Goal: Feedback & Contribution: Leave review/rating

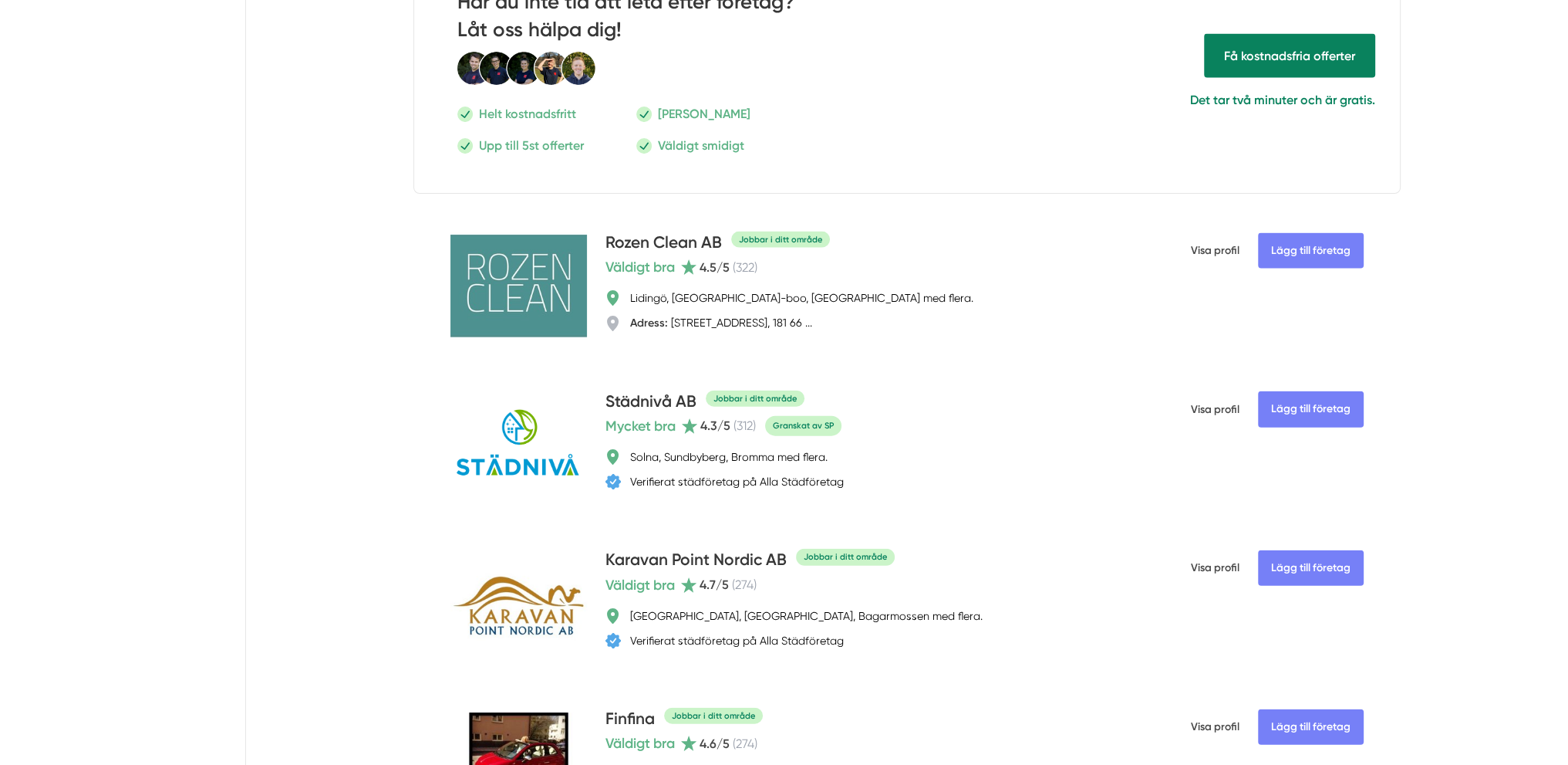
scroll to position [4553, 0]
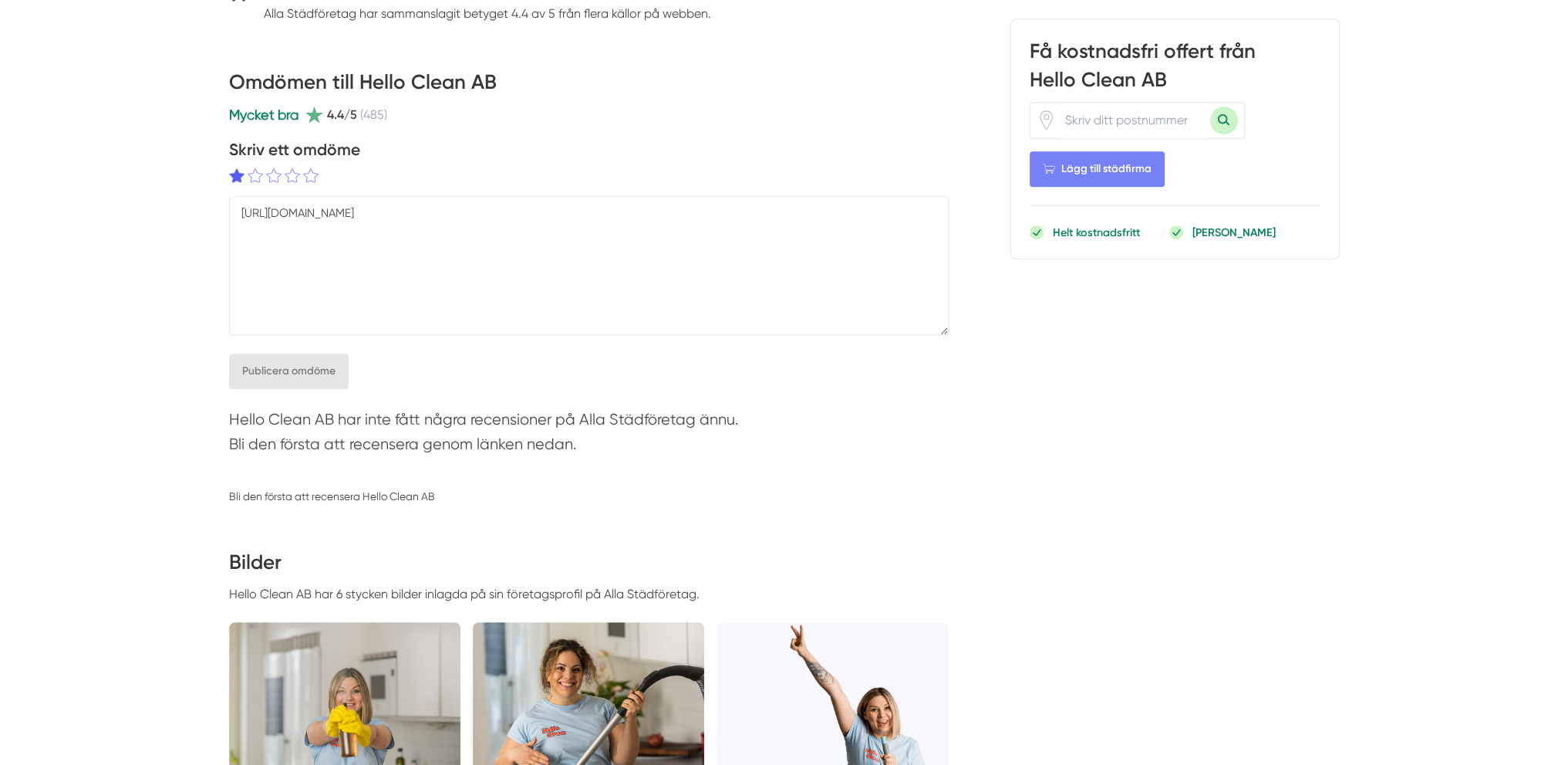
click at [241, 218] on textarea "[URL][DOMAIN_NAME]" at bounding box center [588, 264] width 719 height 138
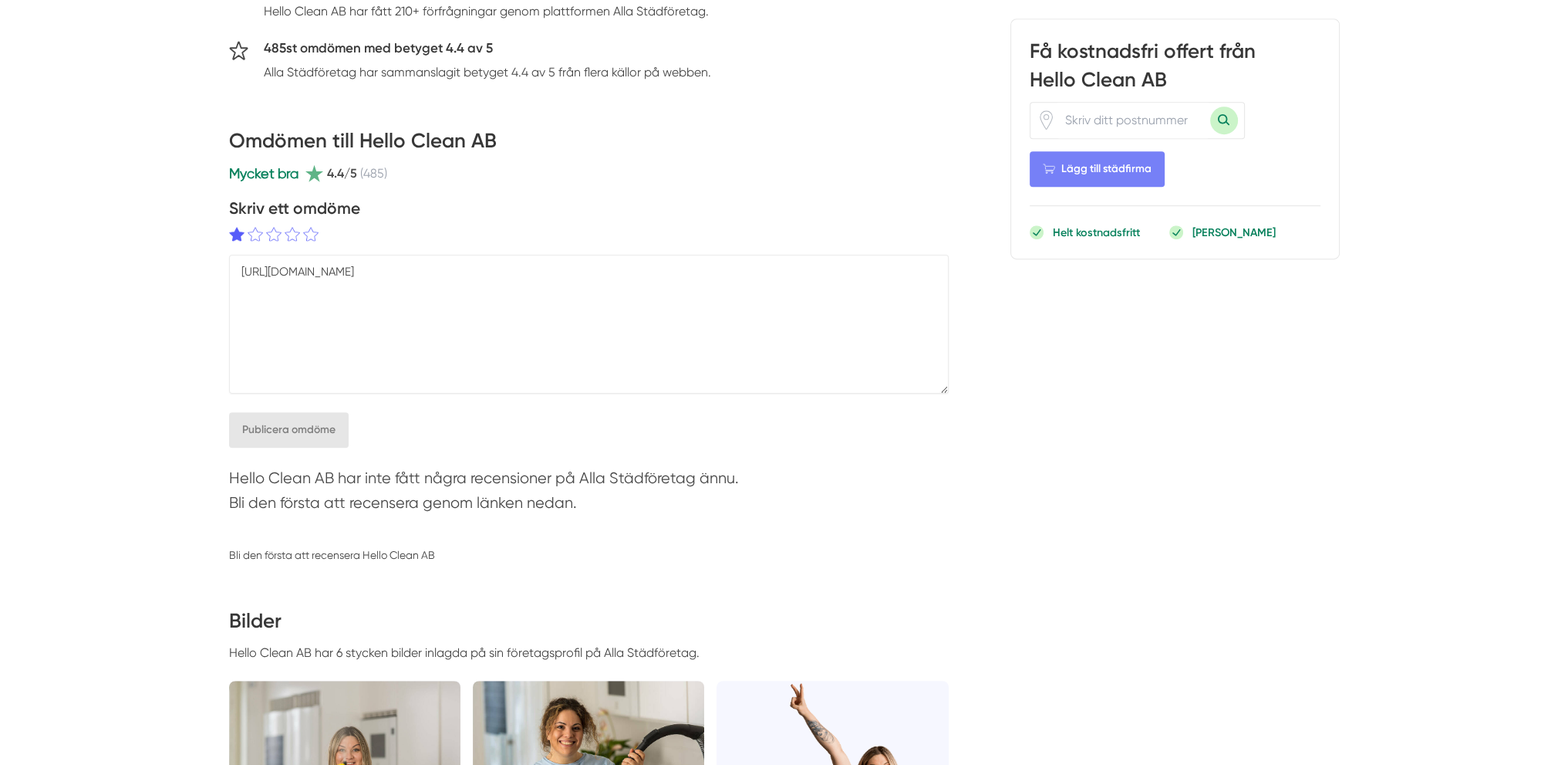
scroll to position [1003, 0]
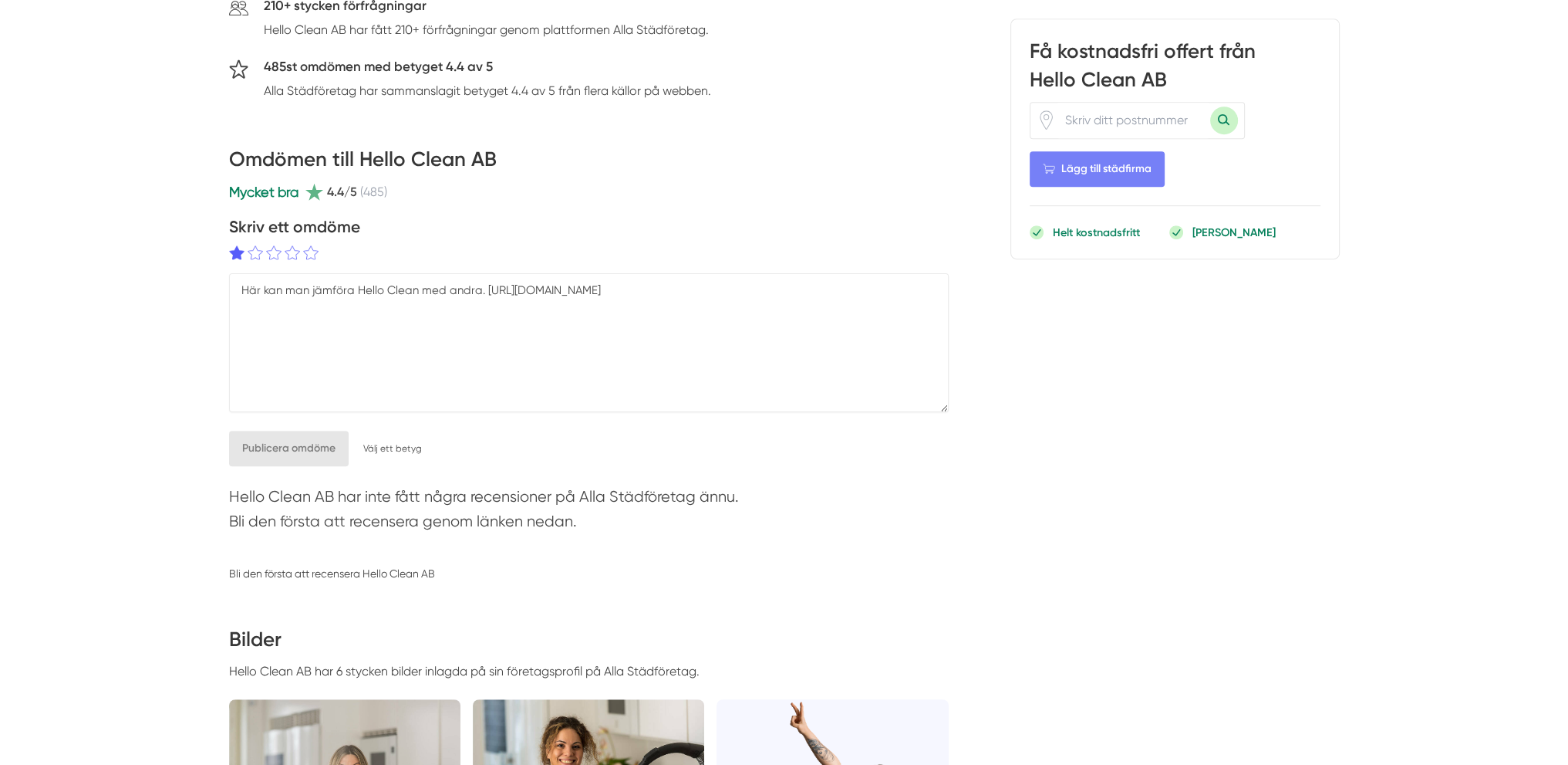
click at [330, 456] on button "Publicera omdöme" at bounding box center [289, 448] width 120 height 36
click at [263, 442] on button "Sparar..." at bounding box center [264, 448] width 70 height 36
click at [293, 246] on img at bounding box center [292, 252] width 15 height 15
click at [244, 283] on textarea "Här kan man jämföra Hello Clean med andra. [URL][DOMAIN_NAME]" at bounding box center [588, 342] width 719 height 138
paste textarea "[URL][DOMAIN_NAME]"
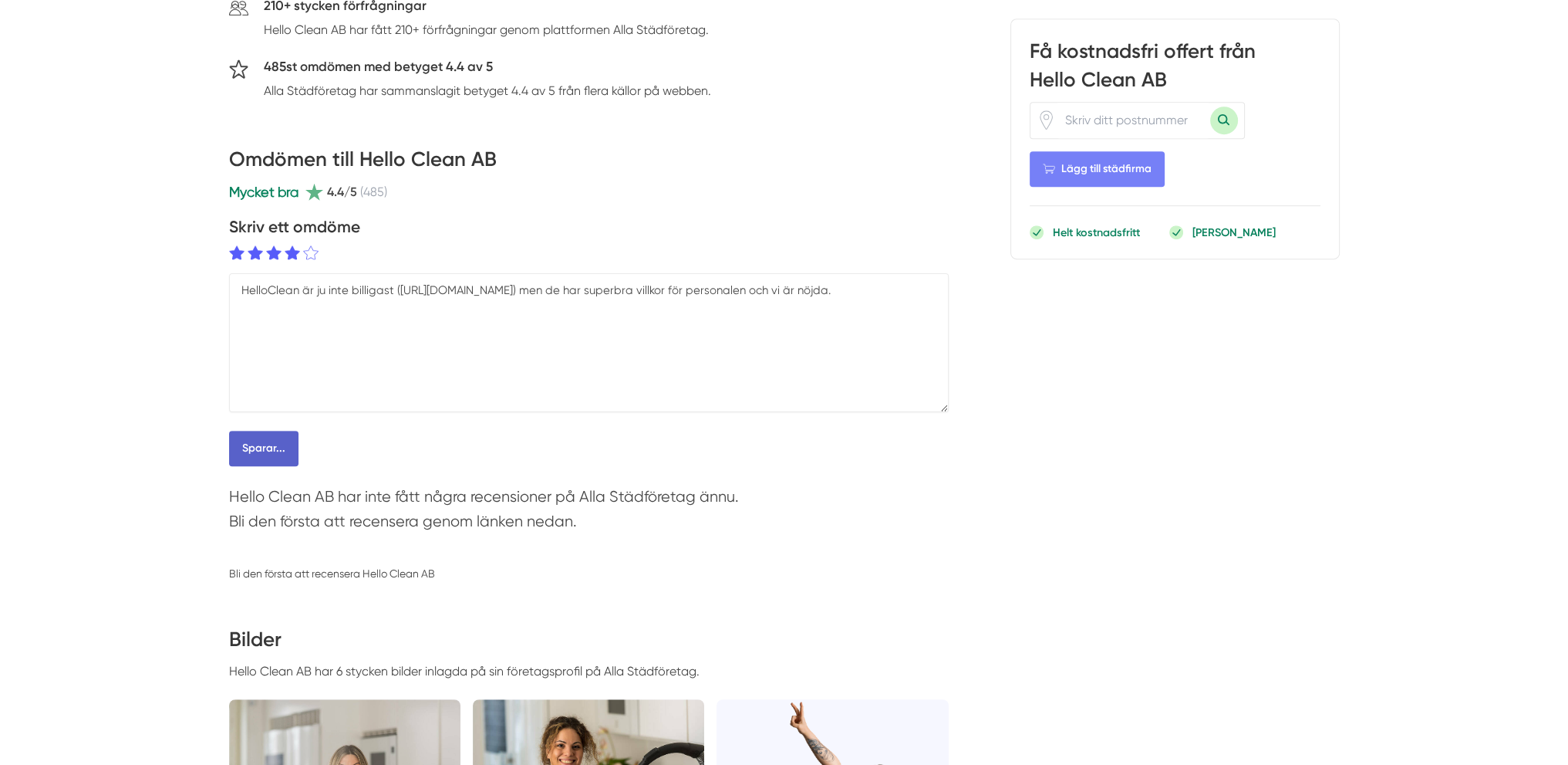
type textarea "HelloClean är ju inte billigast ([URL][DOMAIN_NAME]) men de har superbra villko…"
click at [275, 446] on button "Sparar..." at bounding box center [264, 448] width 70 height 36
